Goal: Task Accomplishment & Management: Use online tool/utility

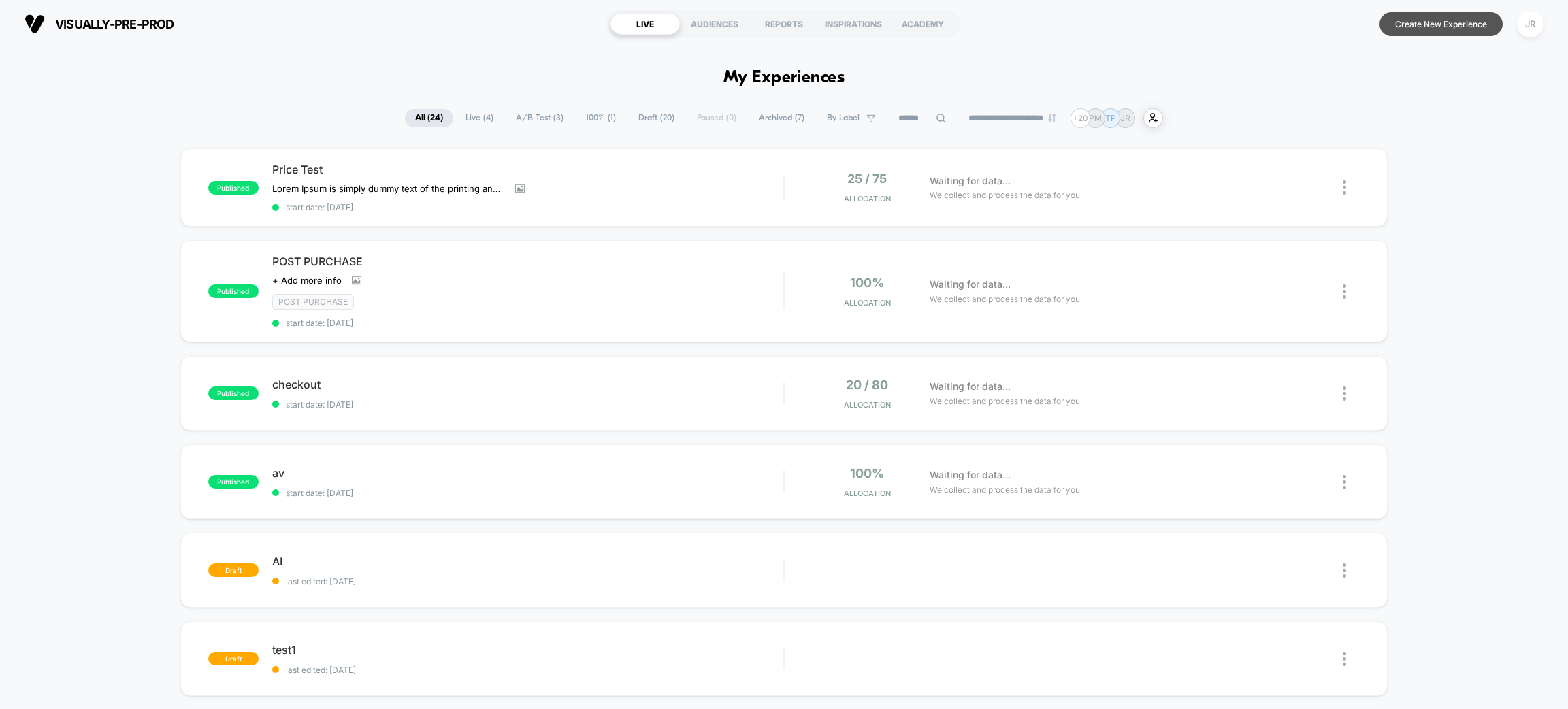
click at [1416, 30] on button "Create New Experience" at bounding box center [1441, 23] width 124 height 23
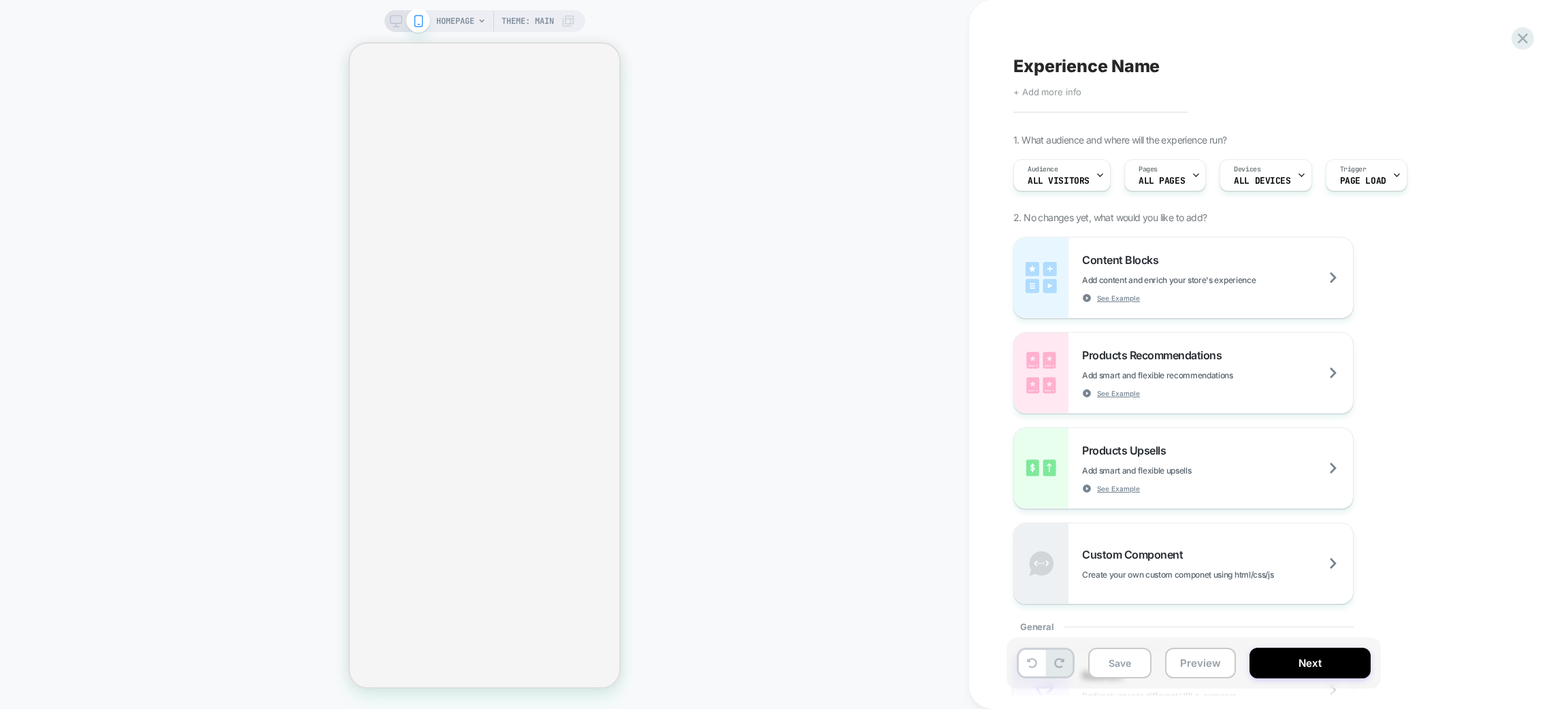
click at [1067, 96] on span "+ Add more info" at bounding box center [1047, 92] width 68 height 11
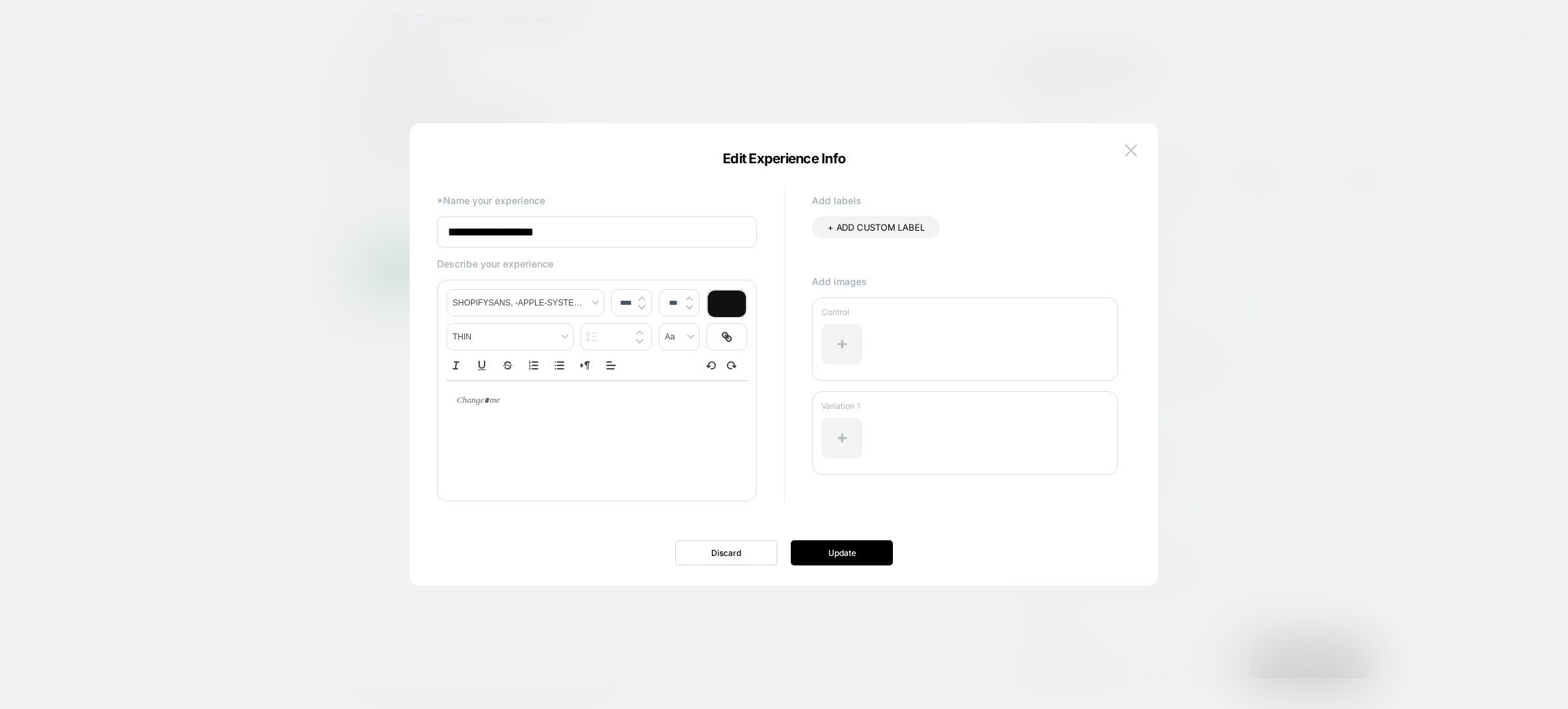
click at [598, 235] on input "**********" at bounding box center [597, 231] width 320 height 31
type input "*"
type input "**********"
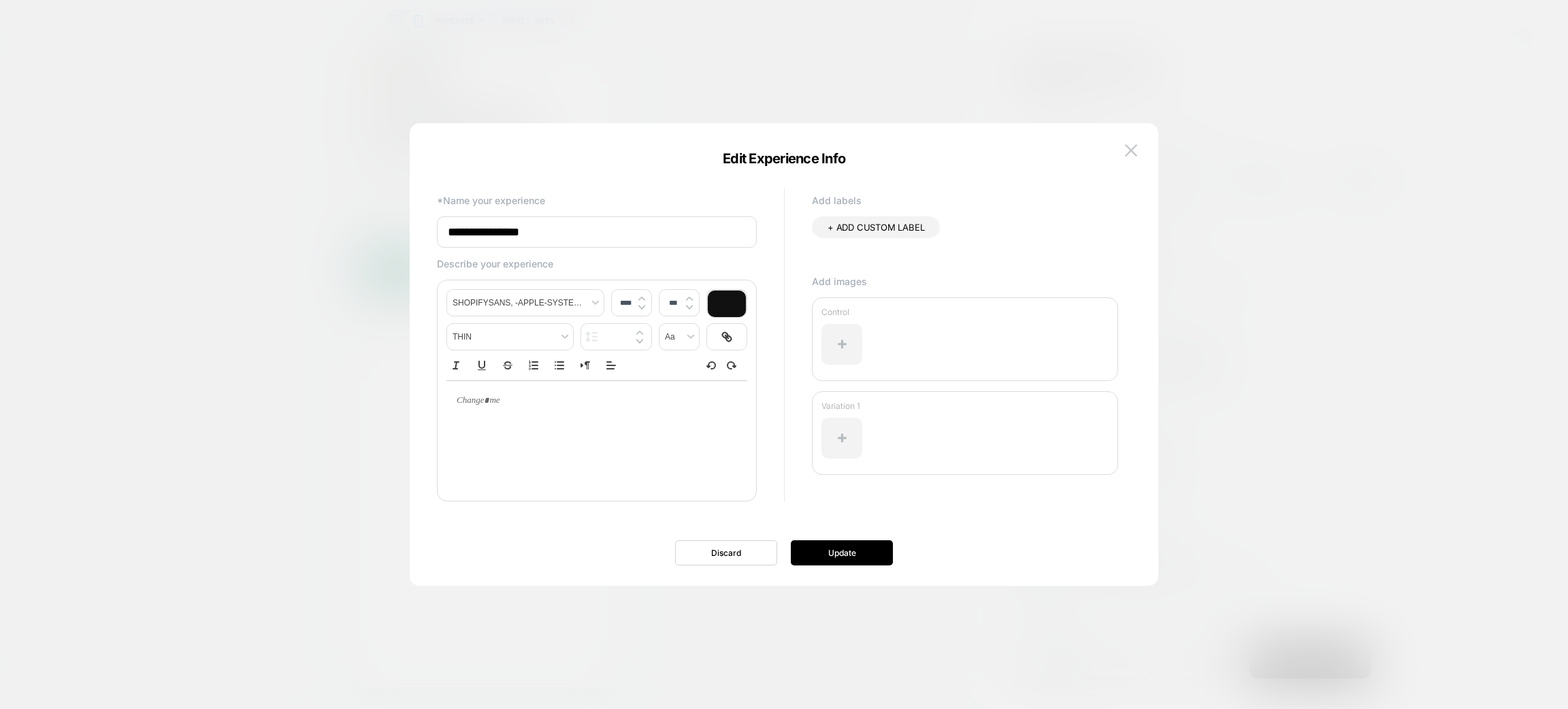
click at [538, 427] on div at bounding box center [596, 435] width 300 height 109
click at [851, 338] on div at bounding box center [842, 345] width 41 height 41
click at [1129, 149] on img at bounding box center [1130, 150] width 12 height 11
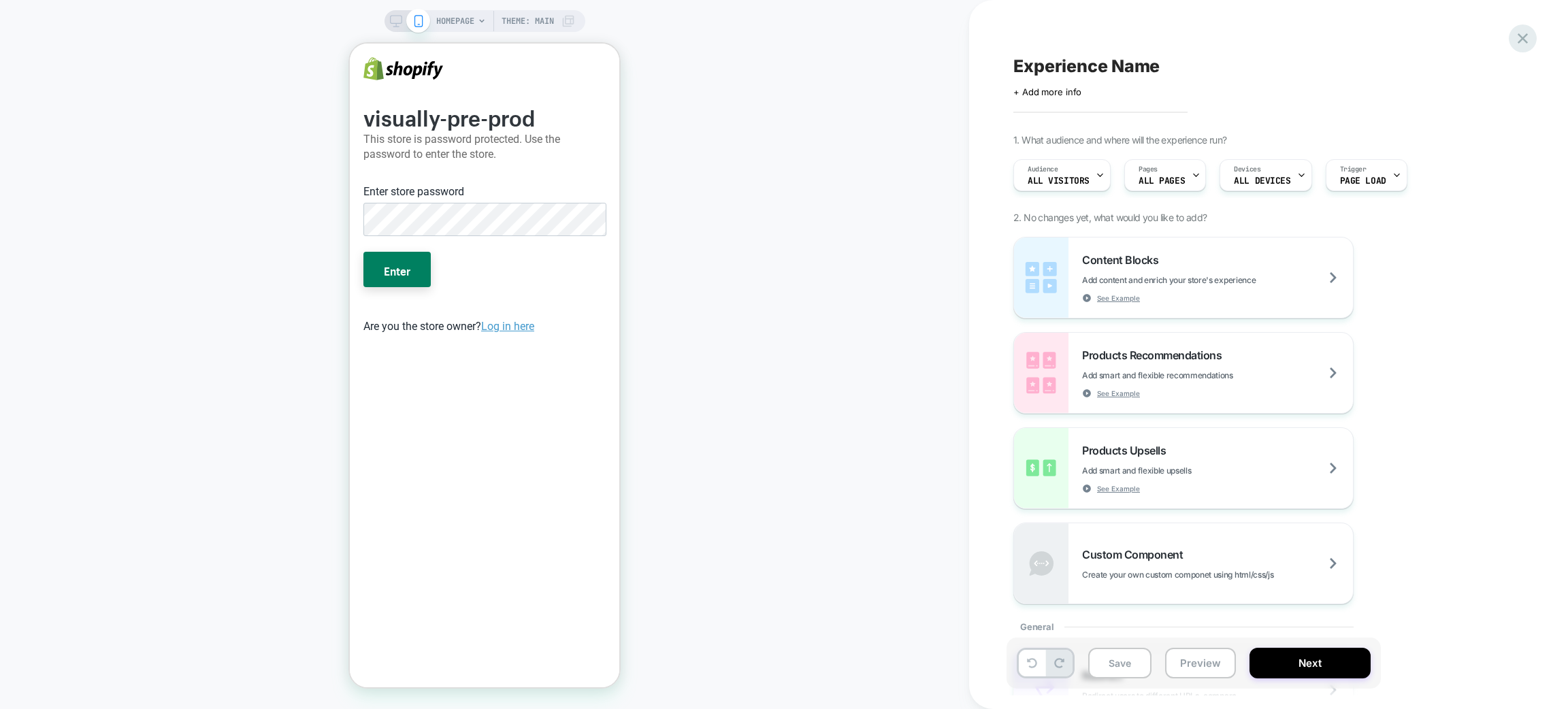
click at [1519, 39] on icon at bounding box center [1522, 38] width 19 height 19
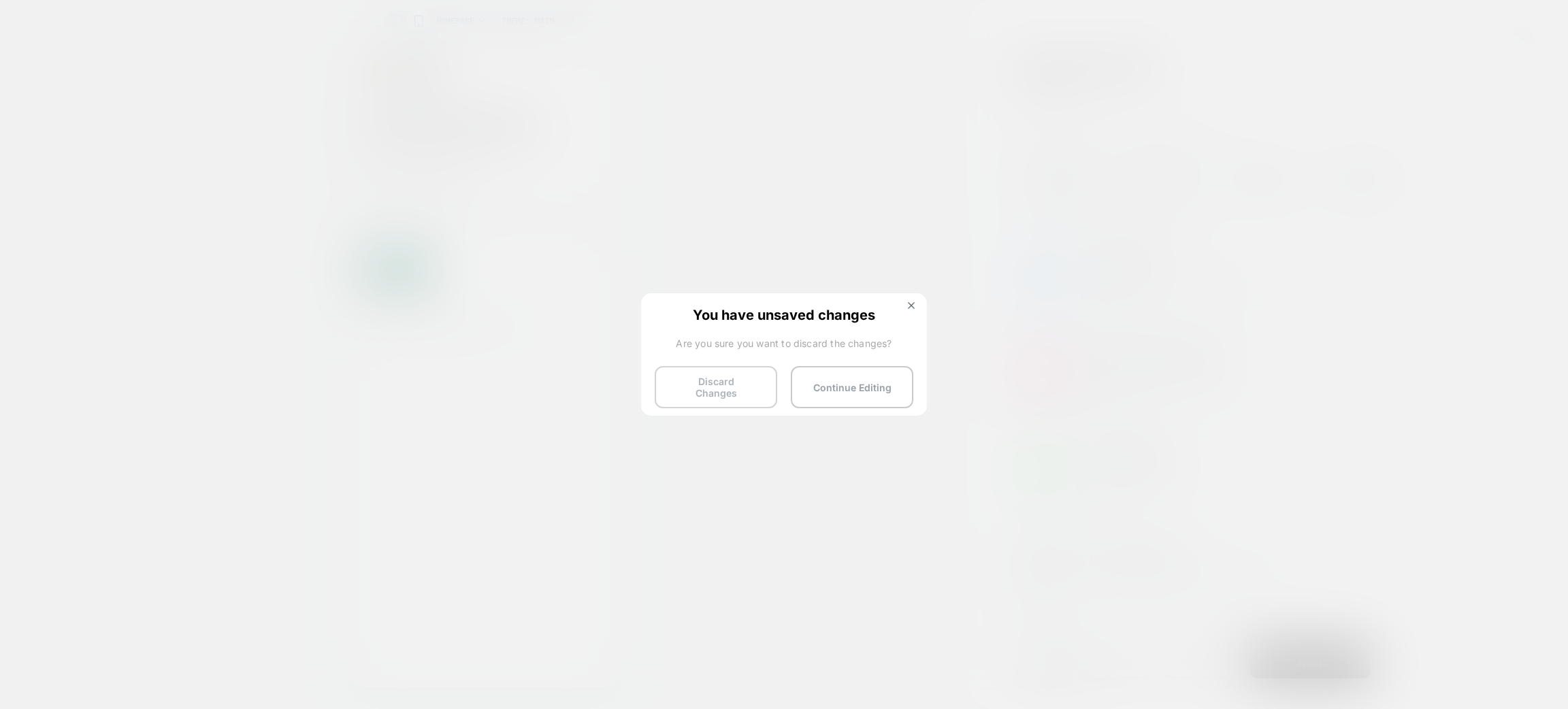
click at [710, 378] on button "Discard Changes" at bounding box center [715, 387] width 123 height 42
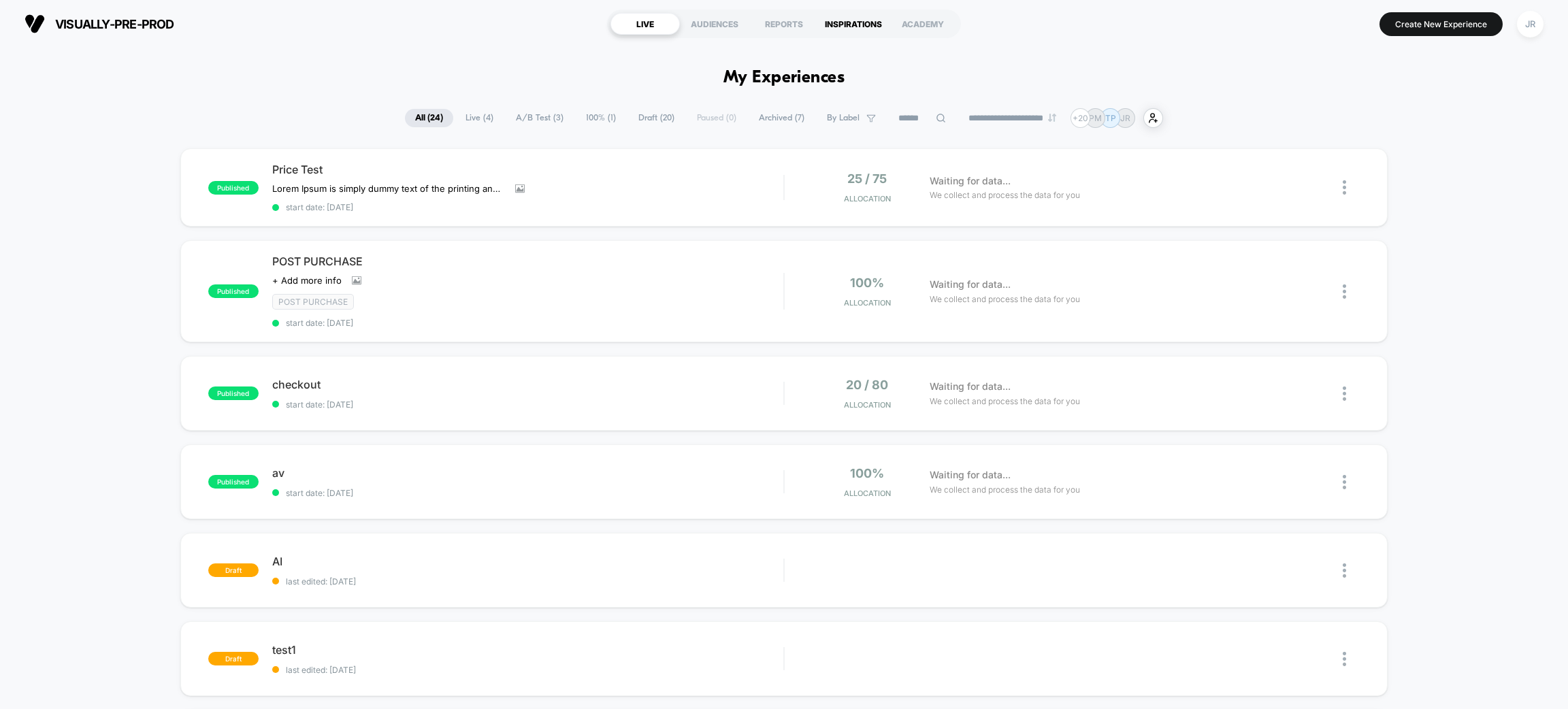
click at [844, 14] on div "INSPIRATIONS" at bounding box center [853, 23] width 69 height 22
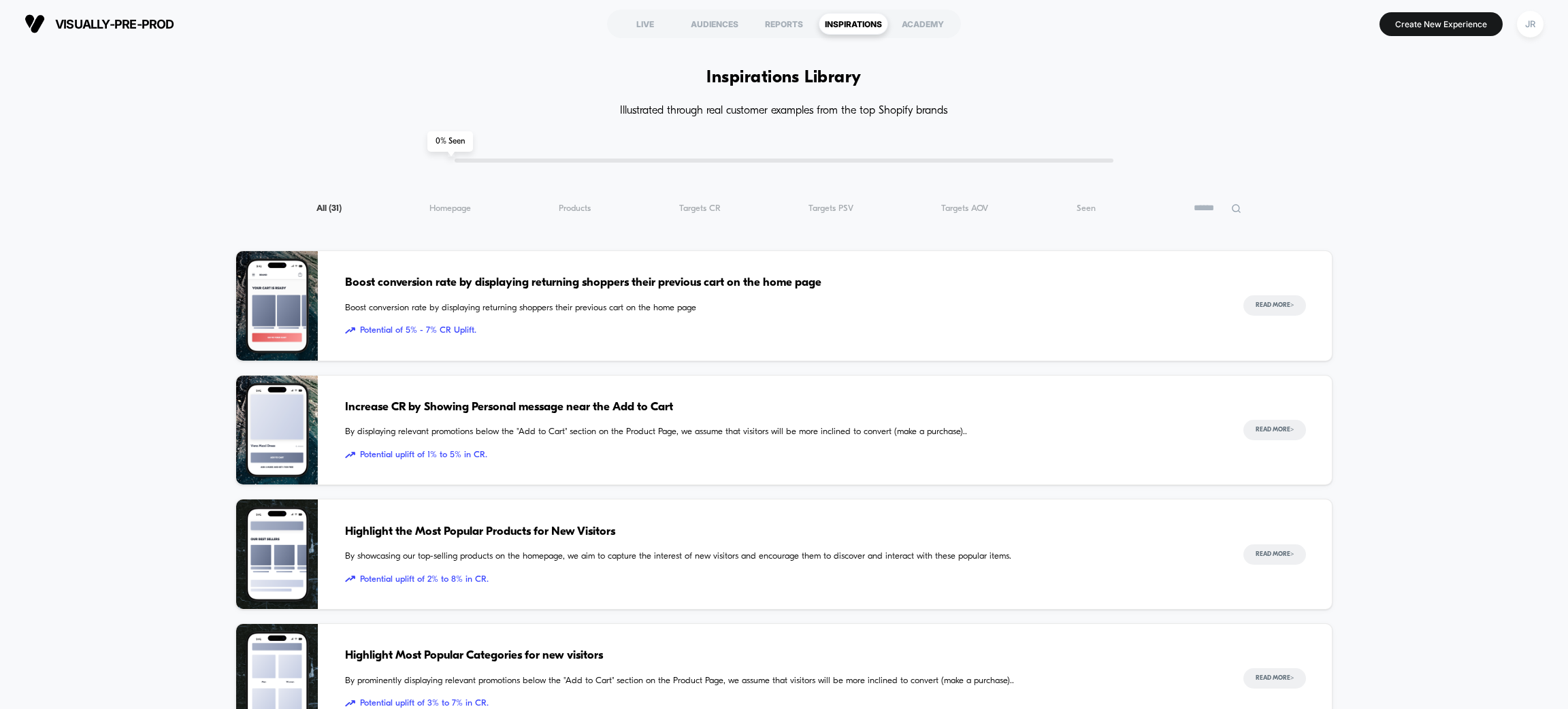
click at [1057, 293] on div "Boost conversion rate by displaying returning shoppers their previous cart on t…" at bounding box center [780, 305] width 872 height 110
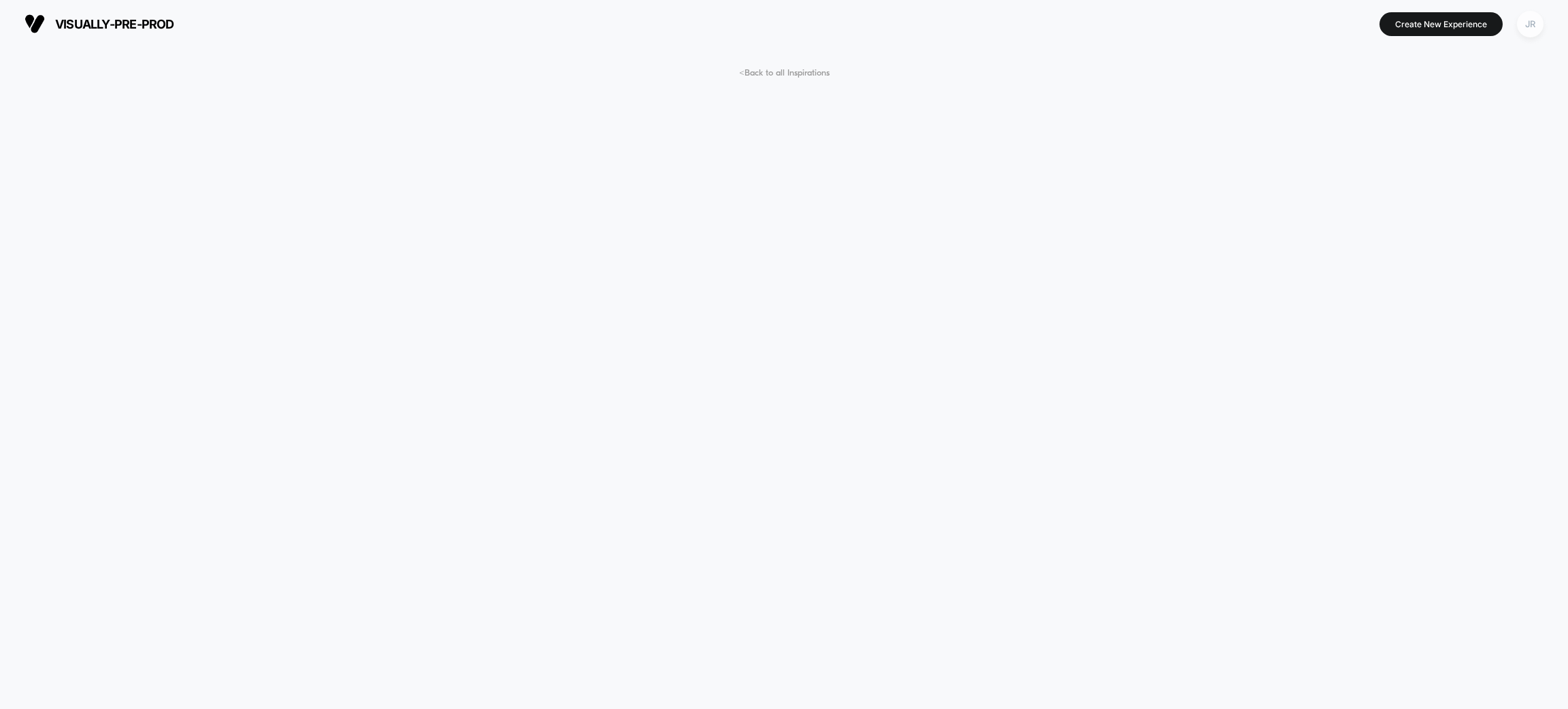
click at [1531, 22] on div "JR" at bounding box center [1530, 24] width 26 height 26
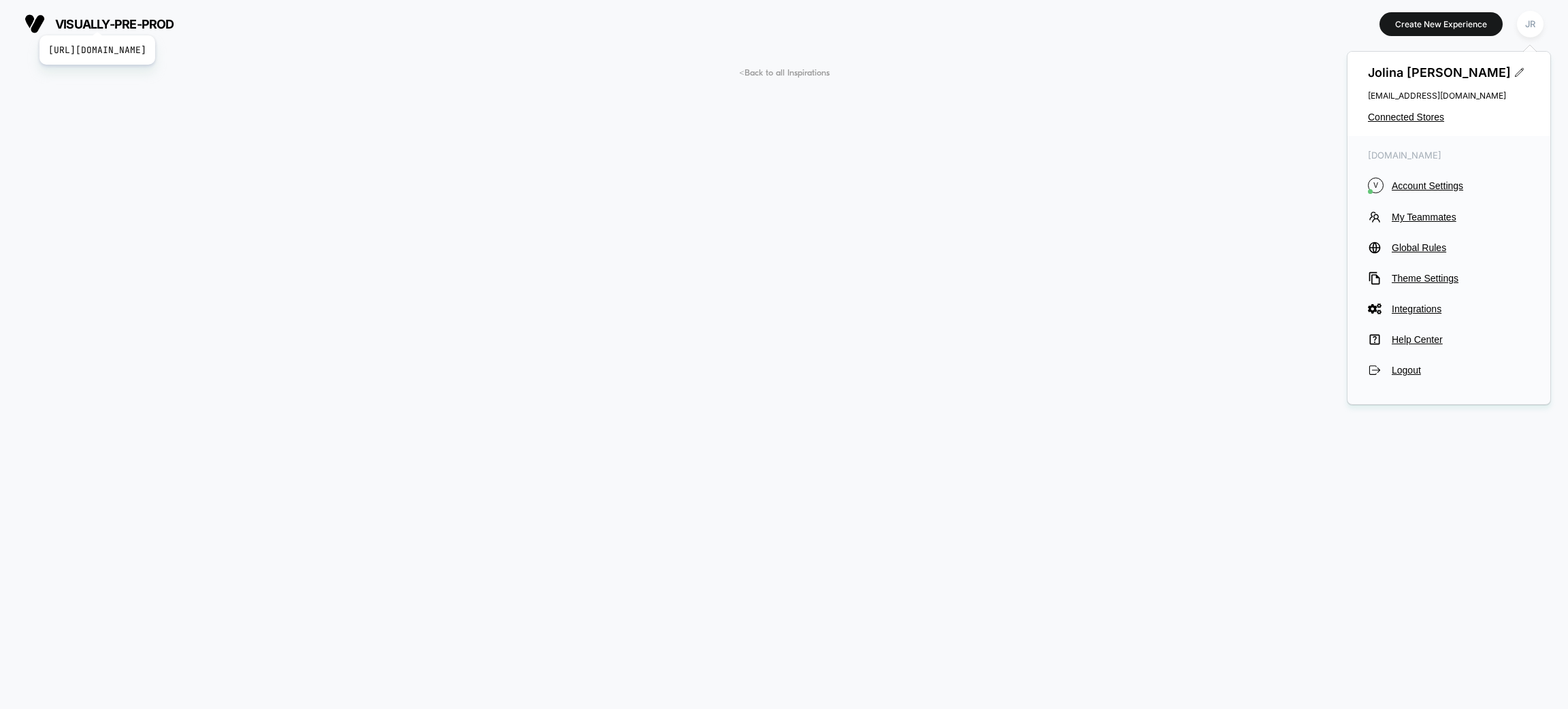
click at [152, 19] on span "visually-pre-prod" at bounding box center [114, 23] width 119 height 14
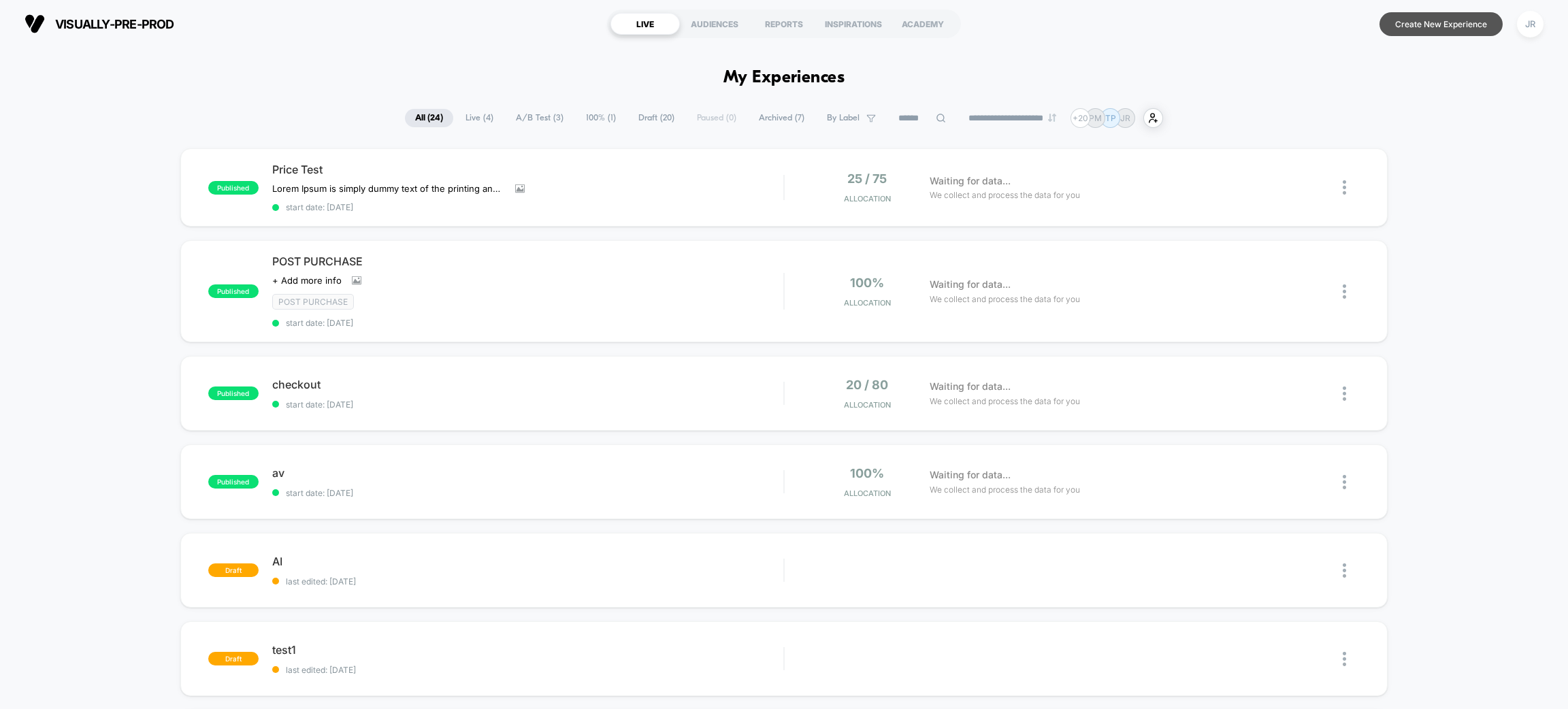
click at [1480, 31] on button "Create New Experience" at bounding box center [1441, 23] width 124 height 23
